Goal: Task Accomplishment & Management: Manage account settings

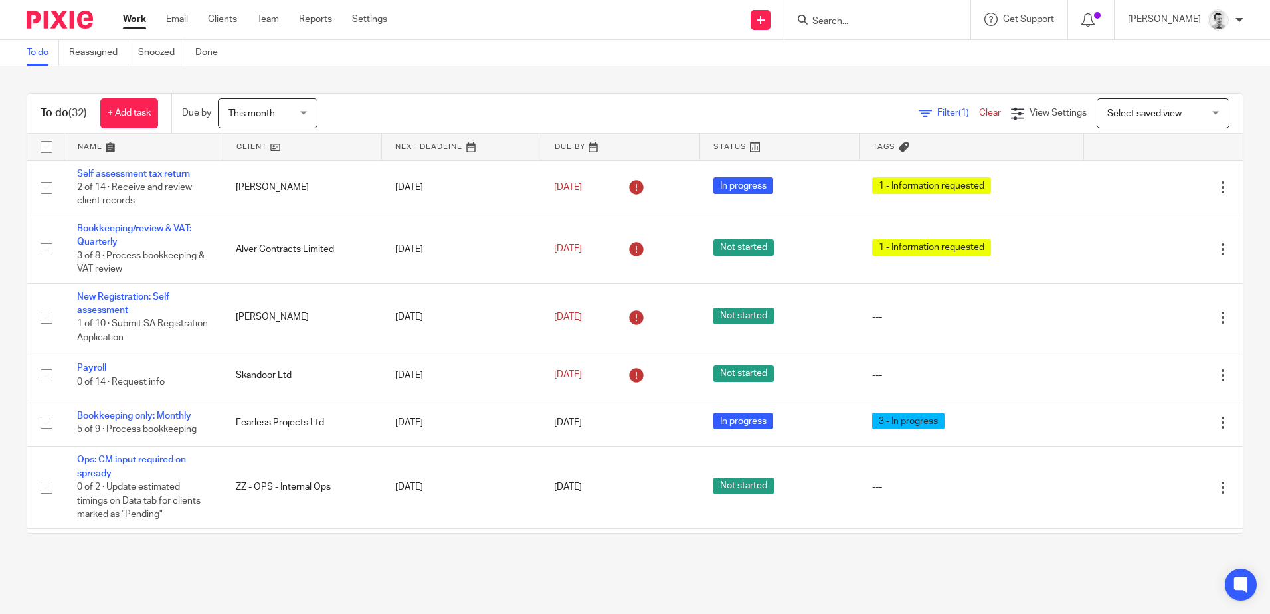
click at [830, 23] on input "Search" at bounding box center [871, 22] width 120 height 12
click at [249, 144] on link at bounding box center [302, 147] width 158 height 27
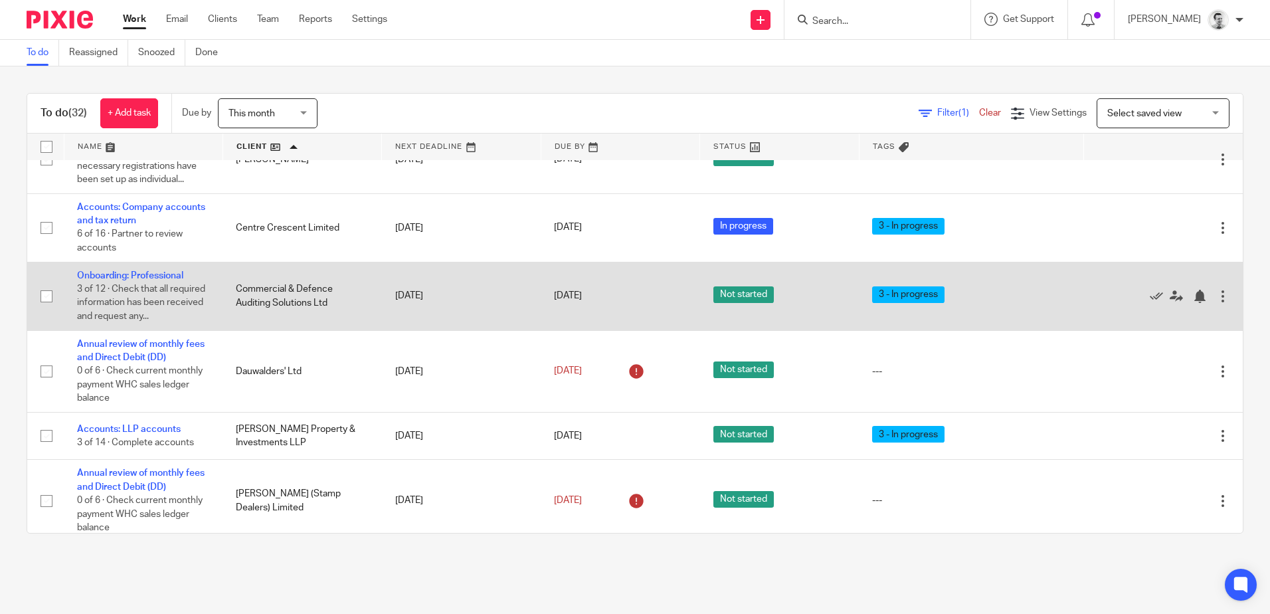
scroll to position [399, 0]
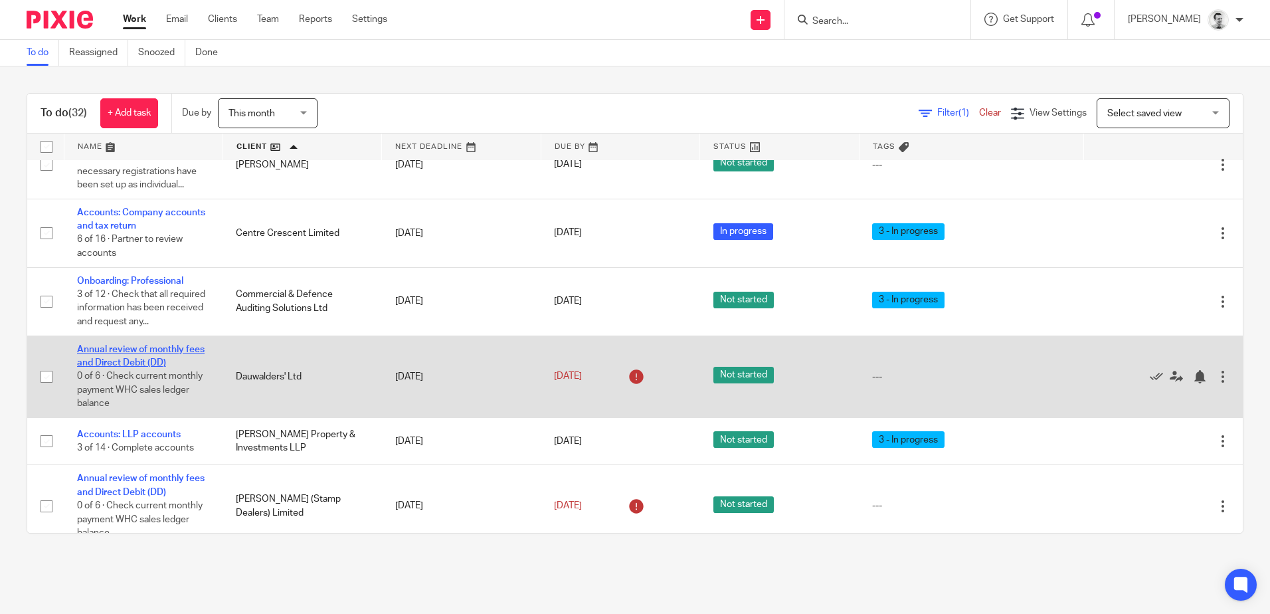
click at [148, 367] on link "Annual review of monthly fees and Direct Debit (DD)" at bounding box center [141, 356] width 128 height 23
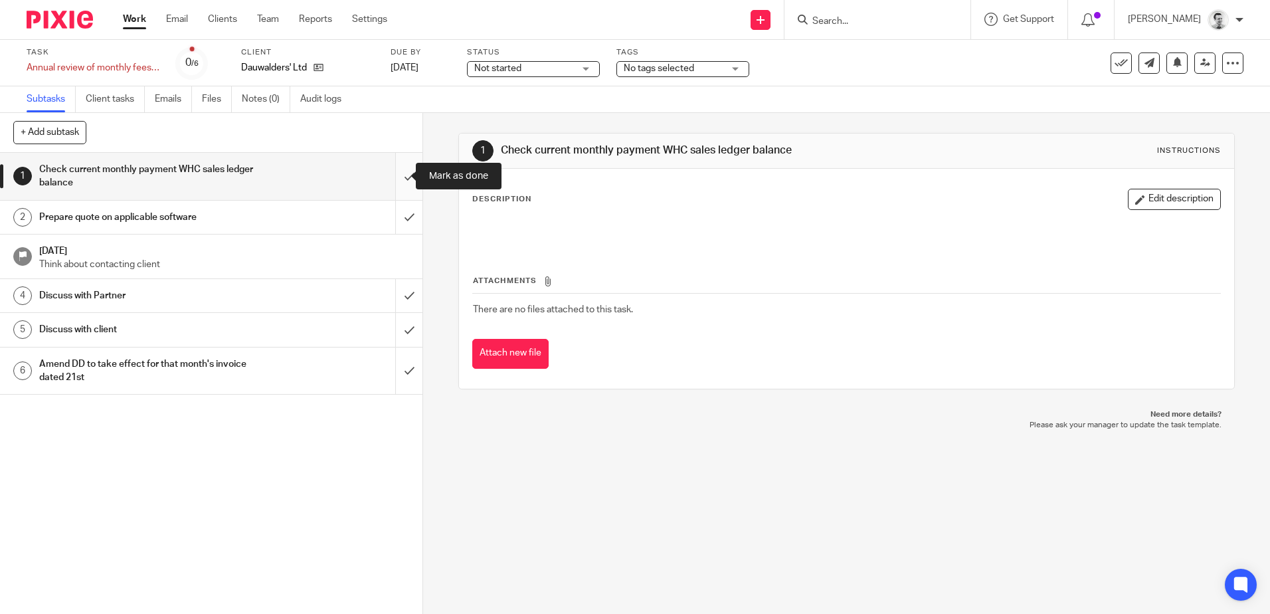
click at [393, 176] on input "submit" at bounding box center [211, 176] width 423 height 47
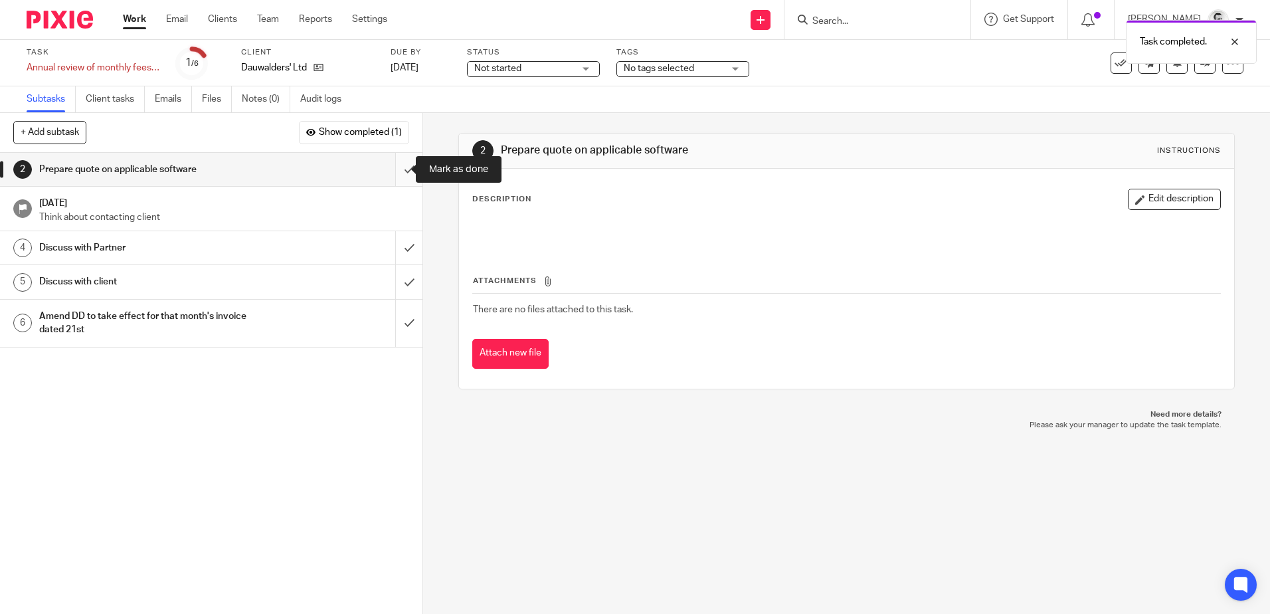
click at [397, 170] on input "submit" at bounding box center [211, 169] width 423 height 33
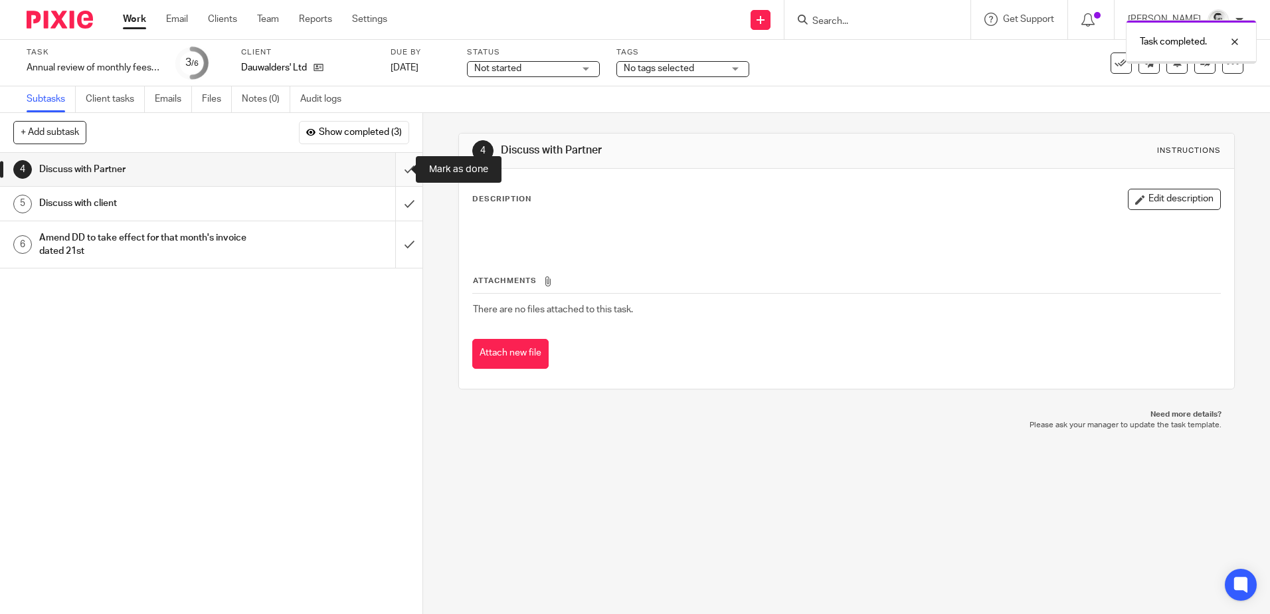
click at [393, 168] on input "submit" at bounding box center [211, 169] width 423 height 33
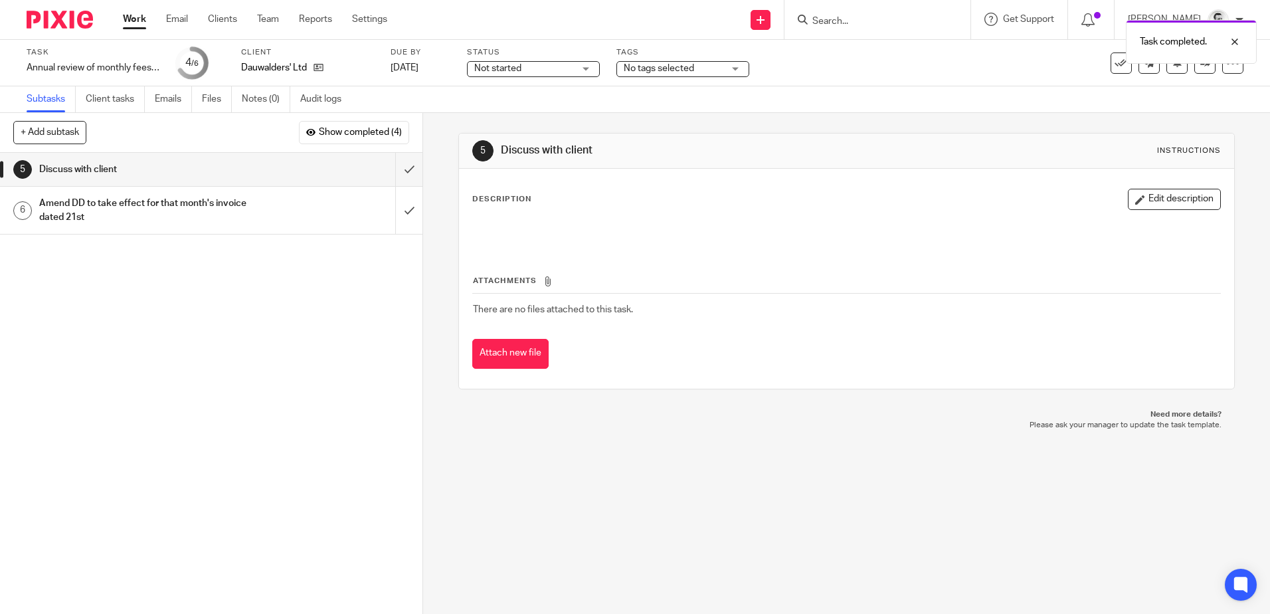
click at [531, 70] on span "Not started" at bounding box center [524, 69] width 100 height 14
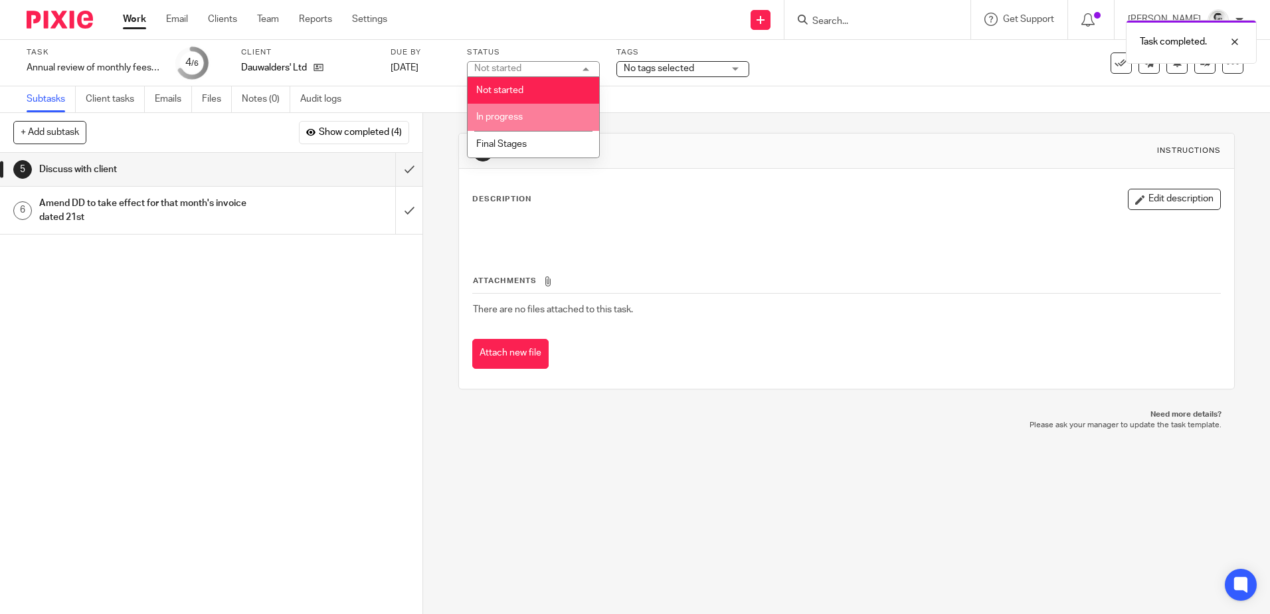
click at [536, 118] on li "In progress" at bounding box center [534, 117] width 132 height 27
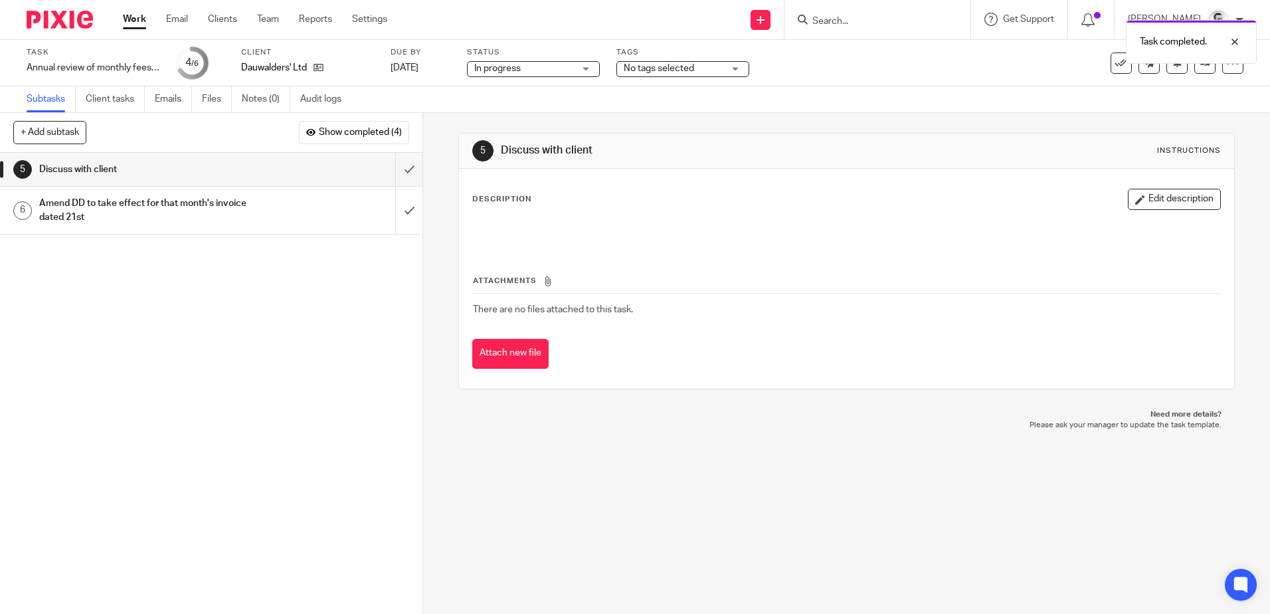
click at [680, 75] on span "No tags selected" at bounding box center [674, 69] width 100 height 14
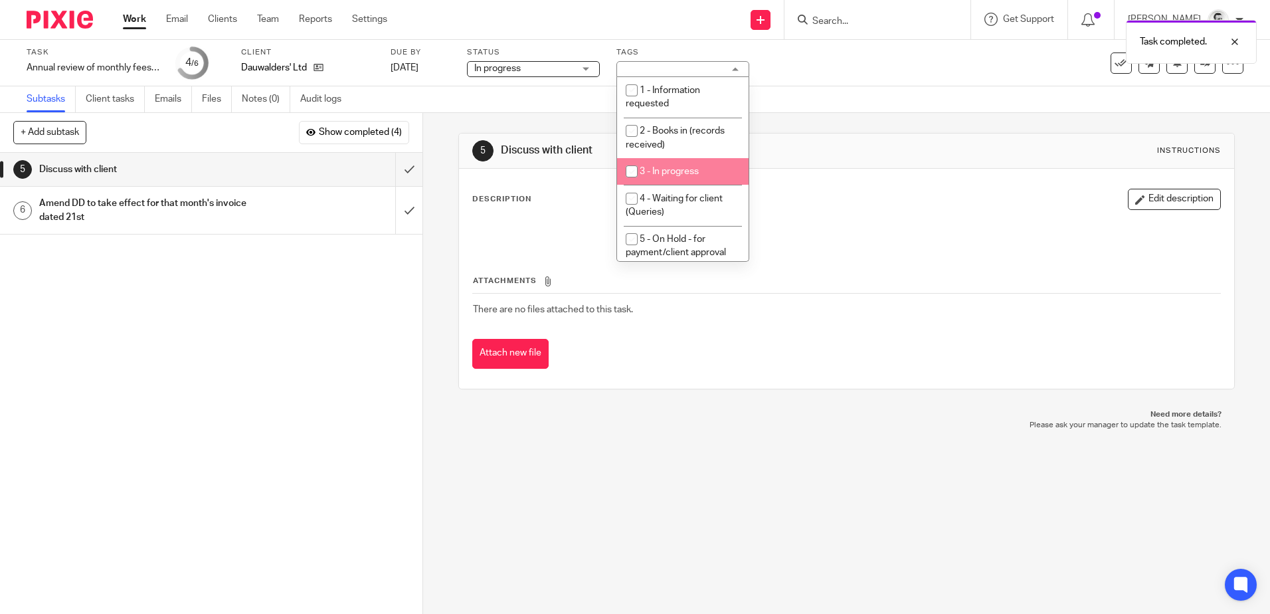
click at [649, 171] on span "3 - In progress" at bounding box center [669, 171] width 59 height 9
checkbox input "true"
click at [875, 106] on div "Subtasks Client tasks Emails Files Notes (0) Audit logs" at bounding box center [635, 99] width 1270 height 27
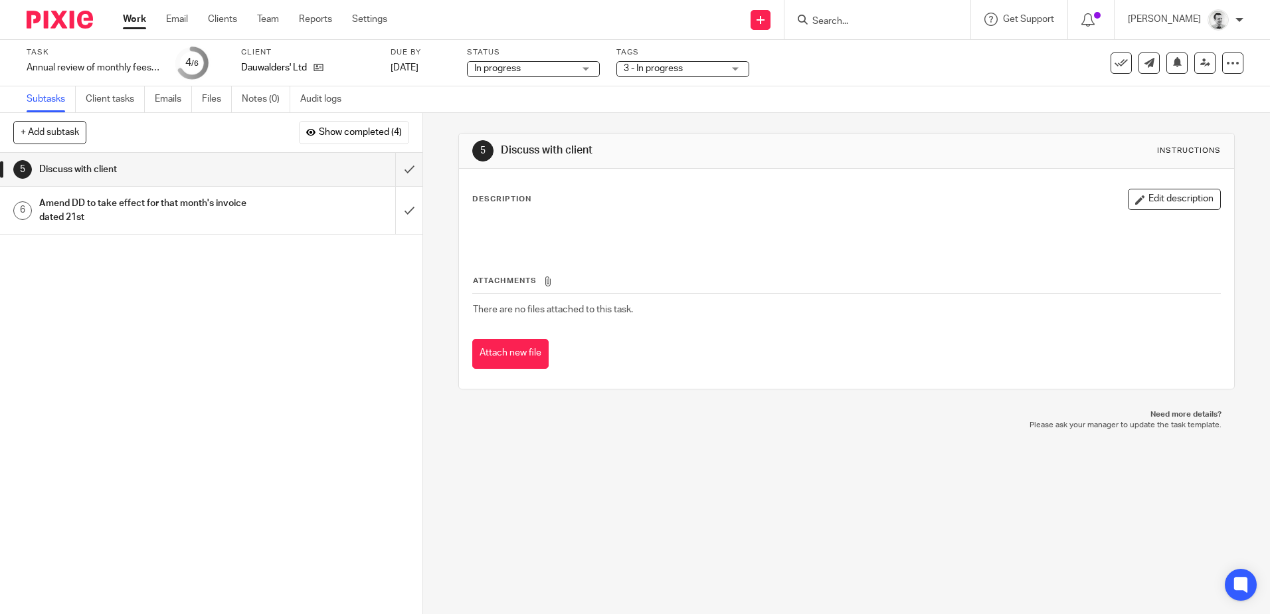
click at [132, 21] on link "Work" at bounding box center [134, 19] width 23 height 13
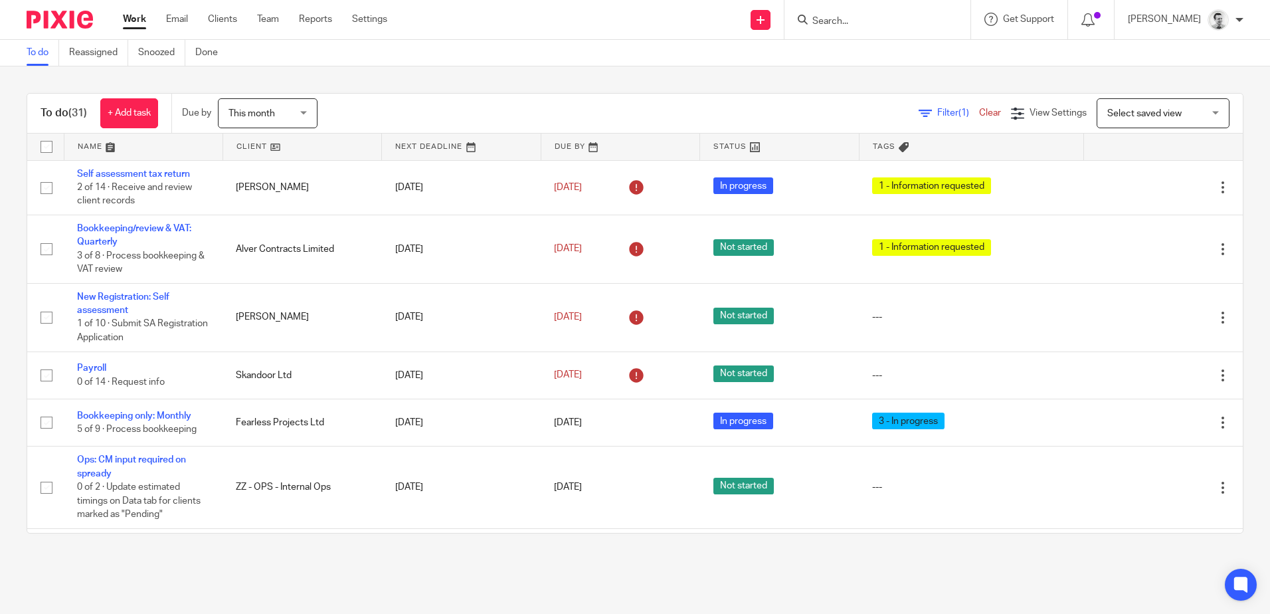
click at [242, 144] on link at bounding box center [302, 147] width 158 height 27
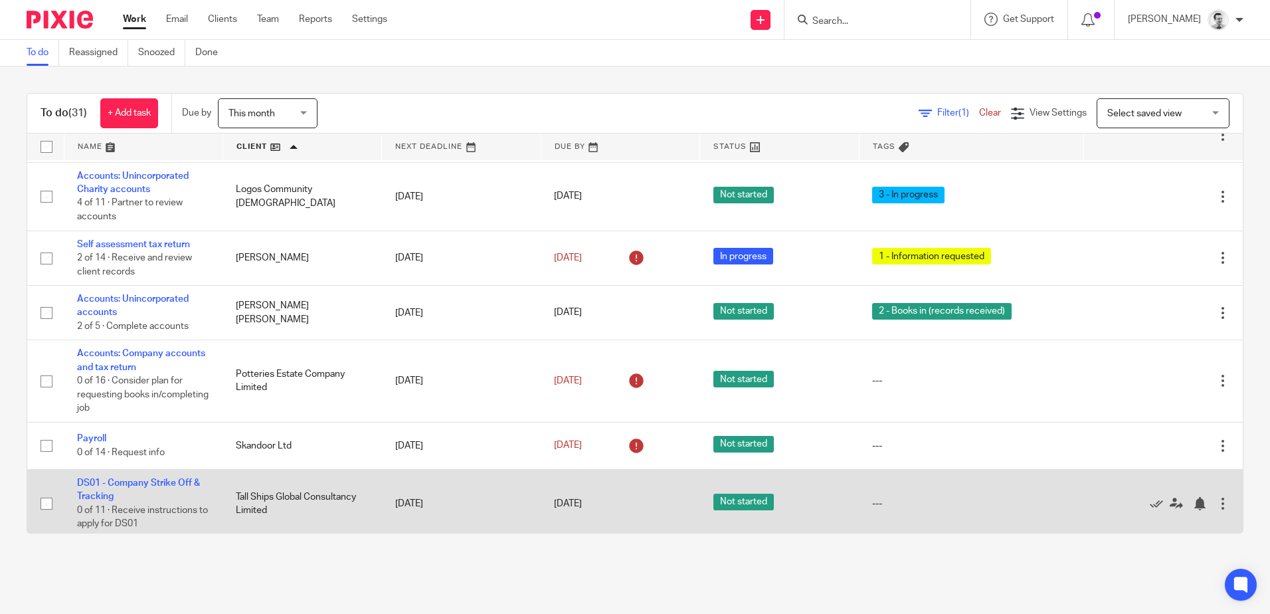
scroll to position [1188, 0]
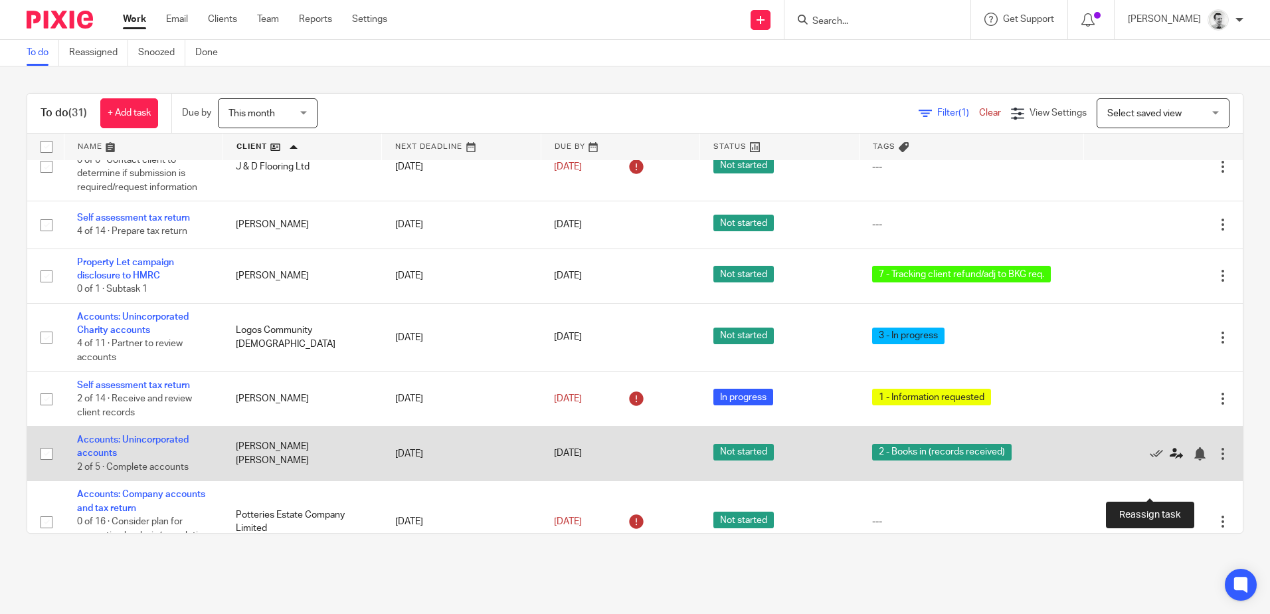
click at [1170, 460] on icon at bounding box center [1176, 453] width 13 height 13
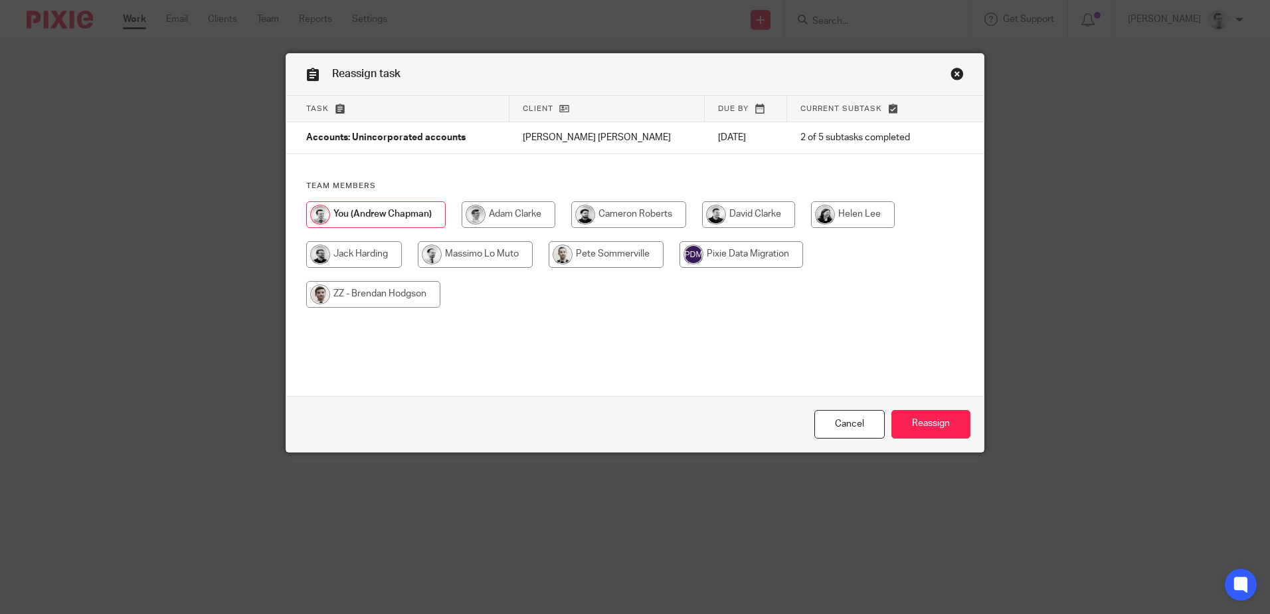
click at [530, 215] on input "radio" at bounding box center [509, 214] width 94 height 27
radio input "true"
click at [917, 425] on input "Reassign" at bounding box center [931, 424] width 79 height 29
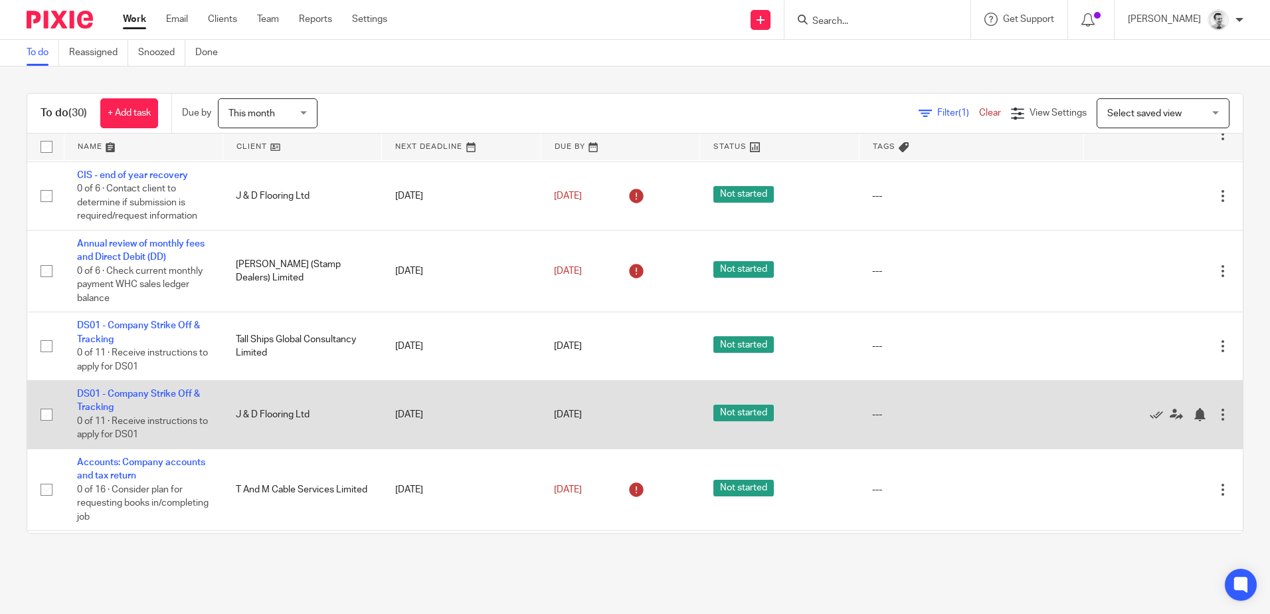
scroll to position [1532, 0]
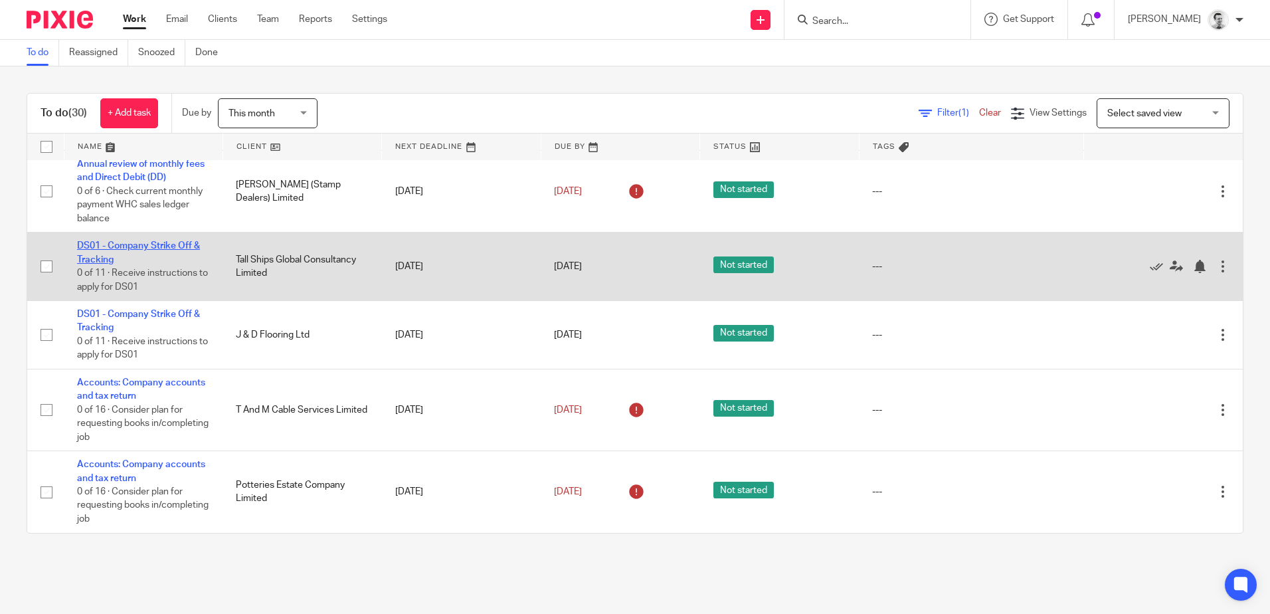
click at [85, 246] on link "DS01 - Company Strike Off & Tracking" at bounding box center [138, 252] width 123 height 23
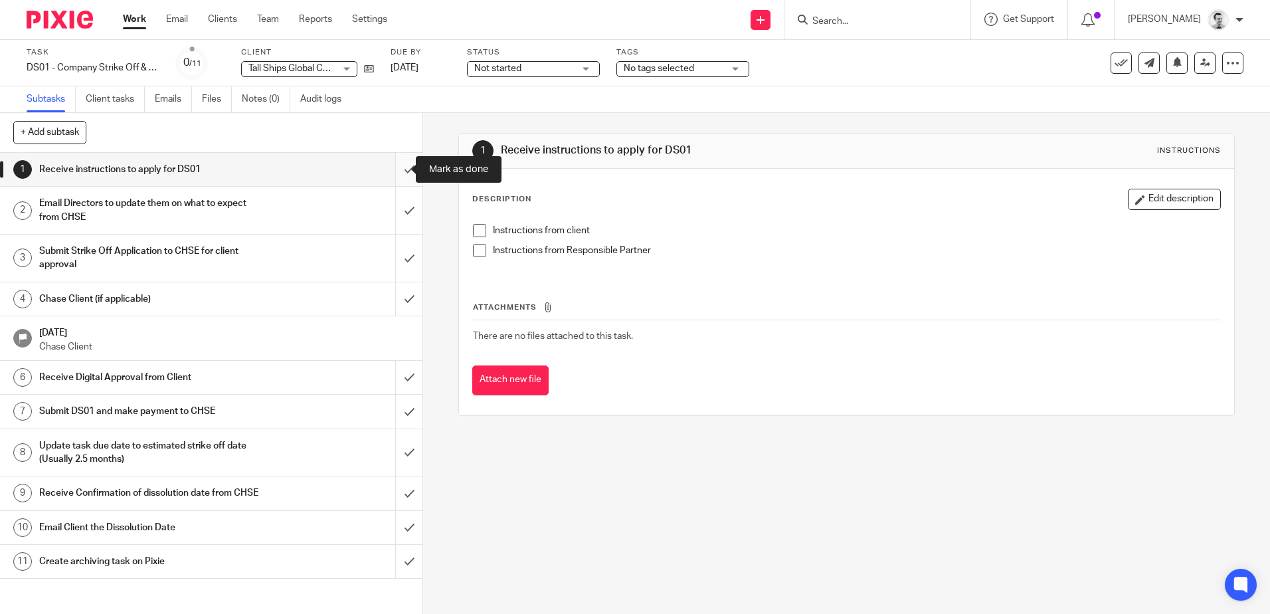
click at [400, 168] on input "submit" at bounding box center [211, 169] width 423 height 33
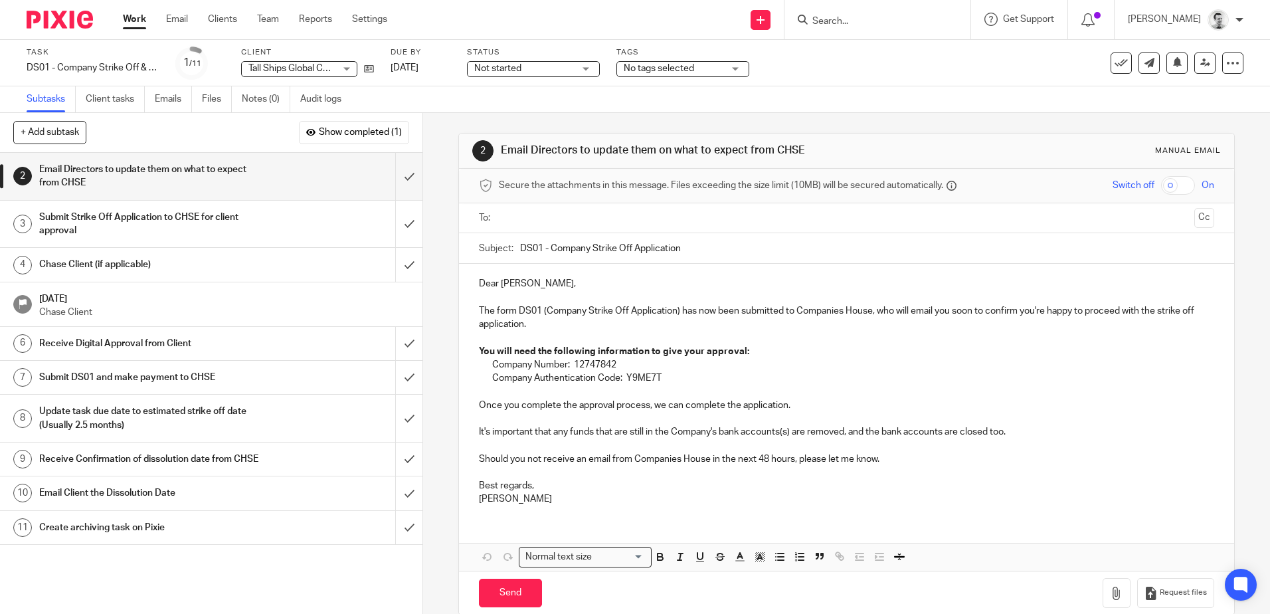
click at [552, 69] on span "Not started" at bounding box center [524, 69] width 100 height 14
click at [554, 68] on div "Not started Not started" at bounding box center [533, 69] width 133 height 16
click at [646, 66] on span "No tags selected" at bounding box center [659, 68] width 70 height 9
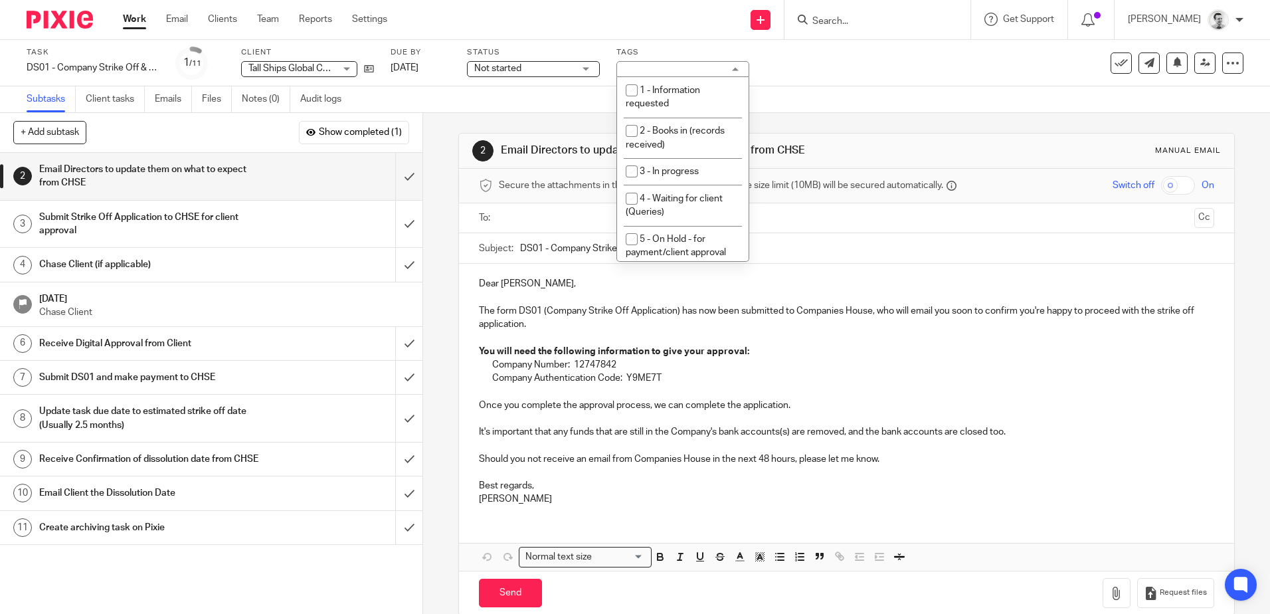
click at [838, 80] on div "Task DS01 - Company Strike Off & Tracking Save DS01 - Company Strike Off & Trac…" at bounding box center [635, 63] width 1270 height 47
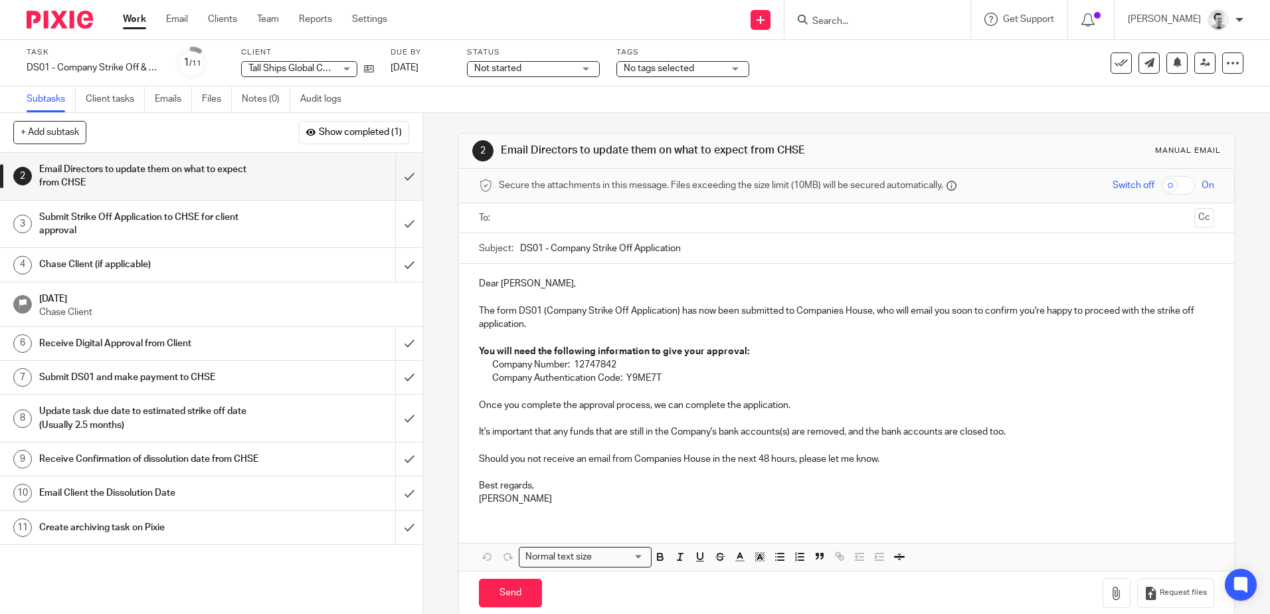
click at [526, 64] on span "Not started" at bounding box center [524, 69] width 100 height 14
click at [611, 43] on div "Task DS01 - Company Strike Off & Tracking Save DS01 - Company Strike Off & Trac…" at bounding box center [635, 63] width 1270 height 47
click at [135, 19] on link "Work" at bounding box center [134, 19] width 23 height 13
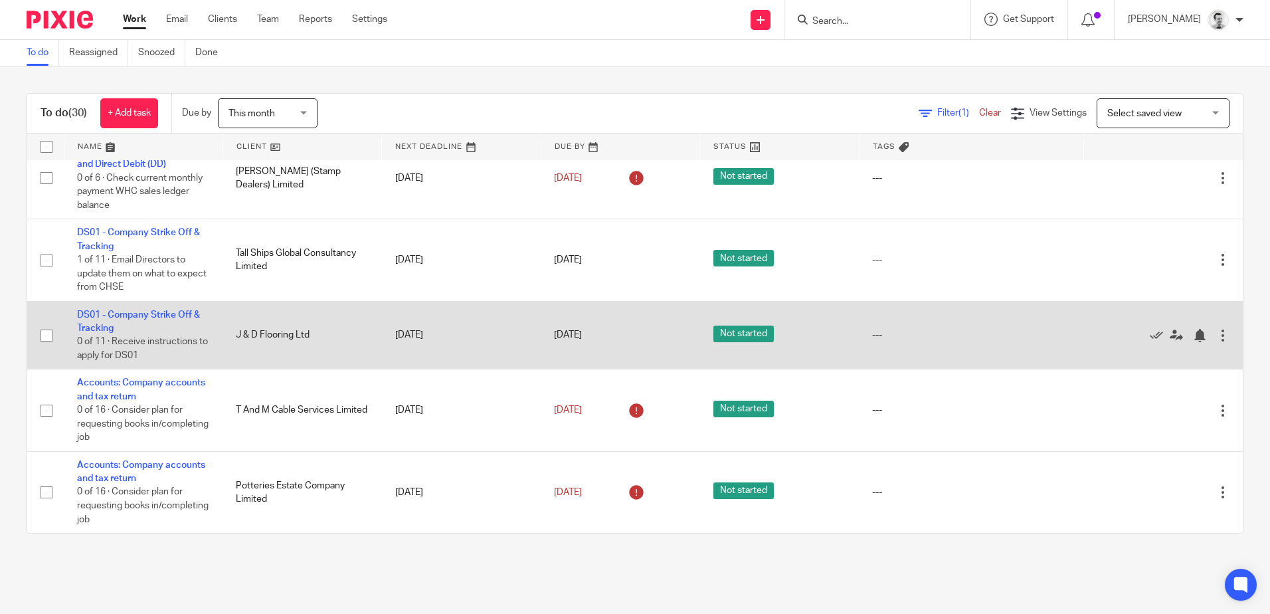
scroll to position [1545, 0]
click at [144, 311] on link "DS01 - Company Strike Off & Tracking" at bounding box center [138, 321] width 123 height 23
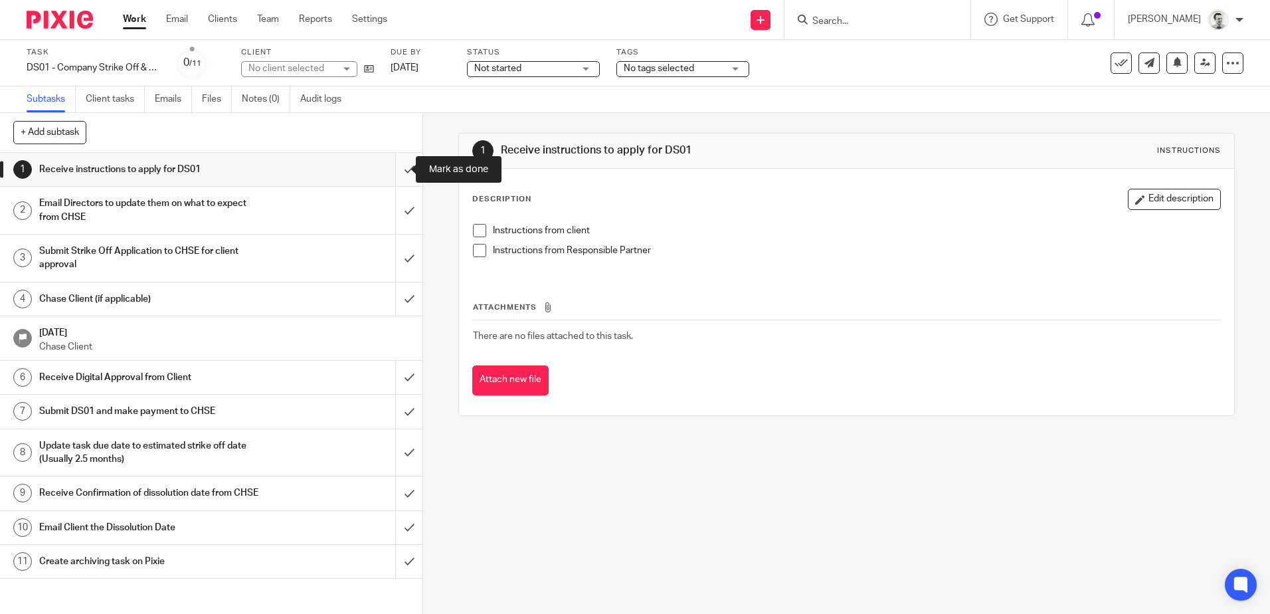
click at [395, 171] on input "submit" at bounding box center [211, 169] width 423 height 33
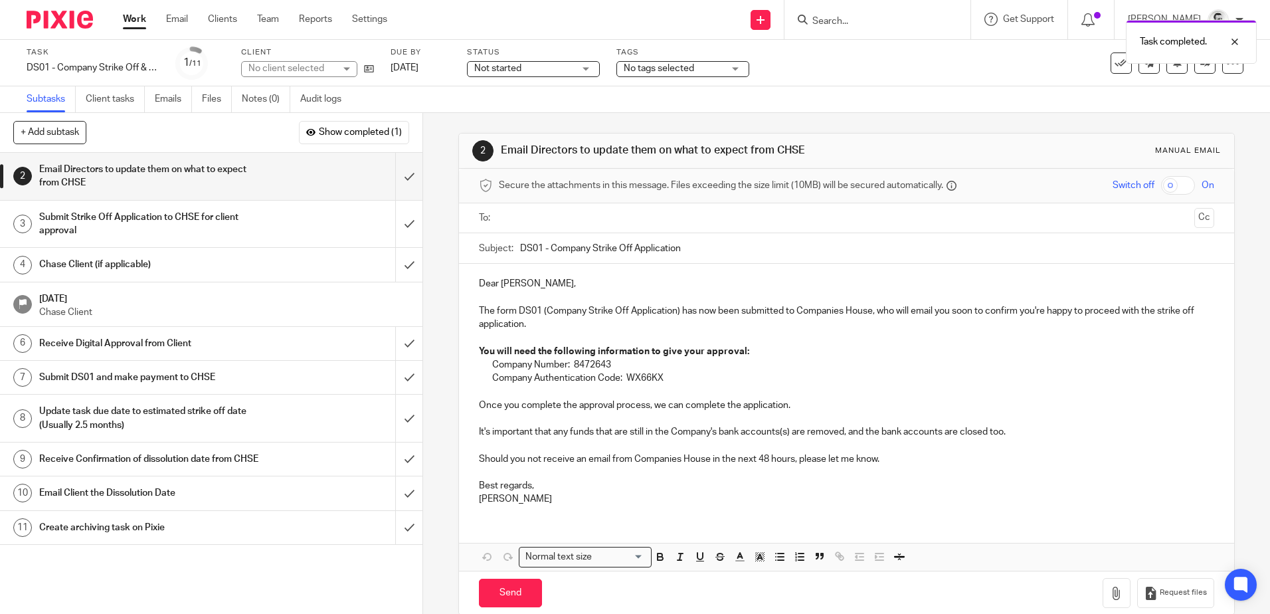
click at [134, 21] on link "Work" at bounding box center [134, 19] width 23 height 13
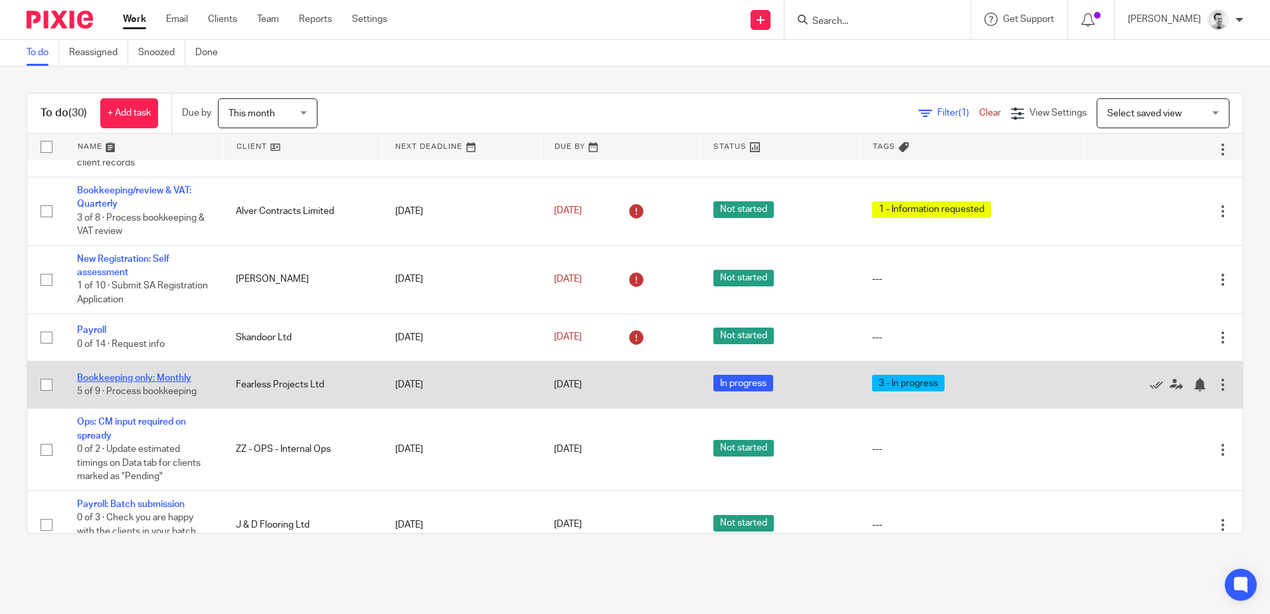
scroll to position [66, 0]
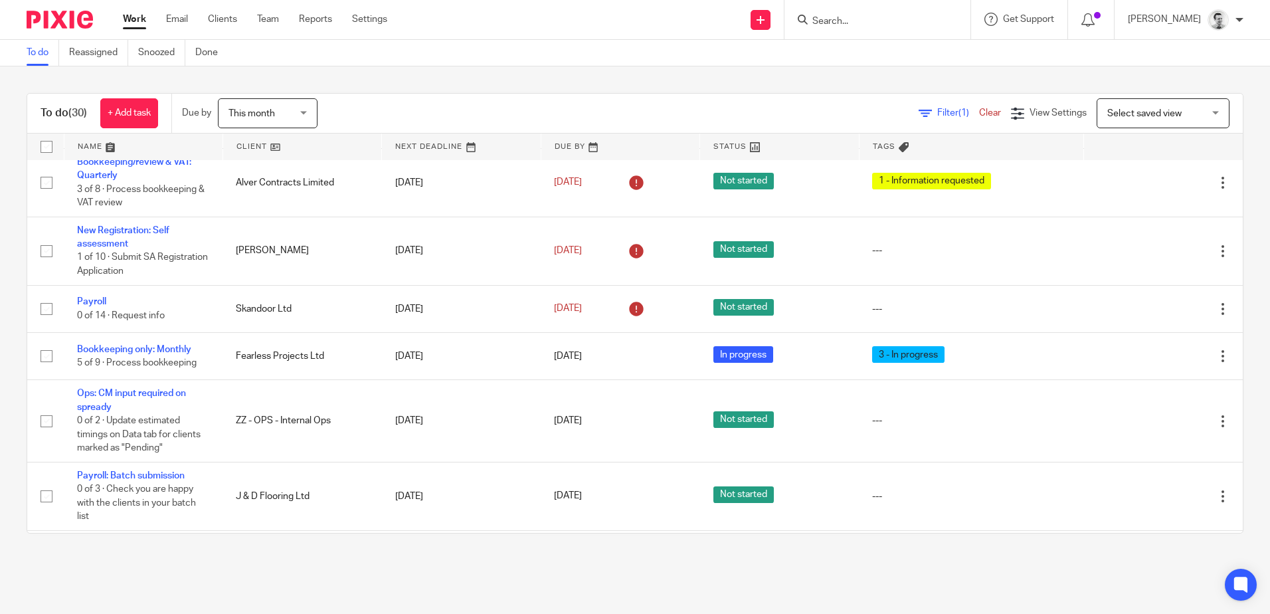
click at [617, 70] on div "To do (30) + Add task Due by This month This month [DATE] [DATE] This week Next…" at bounding box center [635, 313] width 1270 height 494
